Goal: Task Accomplishment & Management: Manage account settings

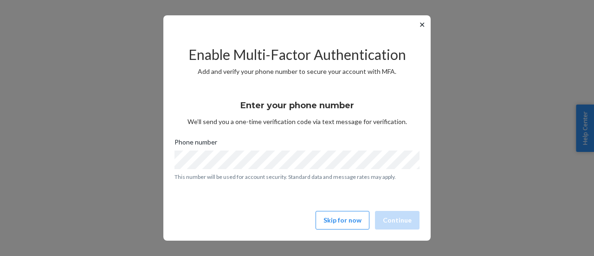
click at [419, 26] on button "✕" at bounding box center [422, 24] width 10 height 11
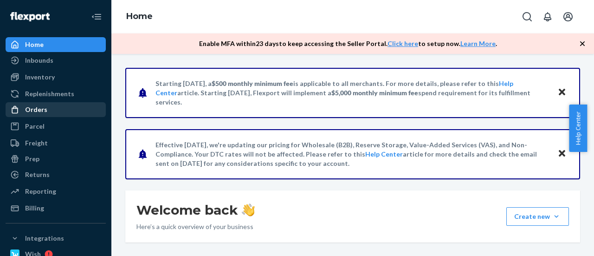
click at [45, 112] on div "Orders" at bounding box center [36, 109] width 22 height 9
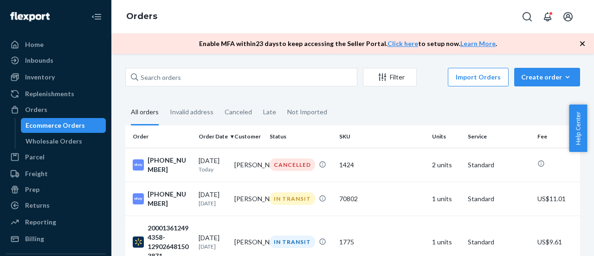
click at [6, 102] on link "Orders" at bounding box center [56, 109] width 100 height 15
